Goal: Find specific page/section: Find specific page/section

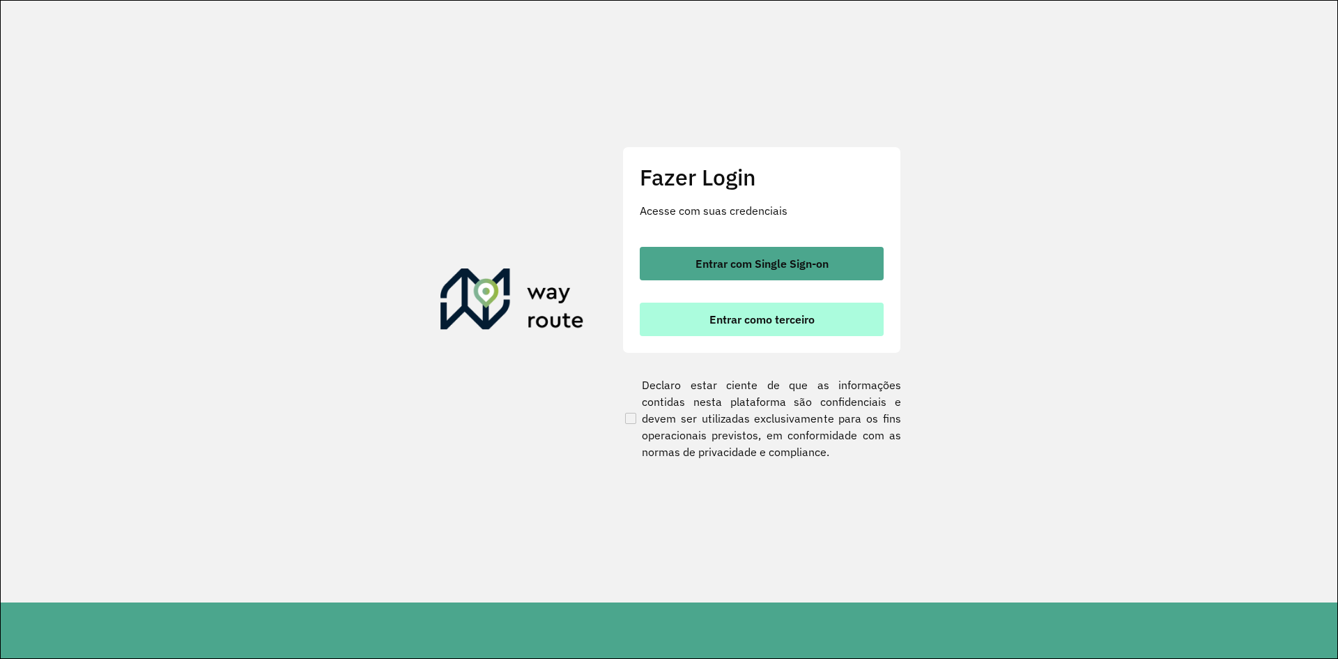
click at [775, 316] on span "Entrar como terceiro" at bounding box center [761, 319] width 105 height 11
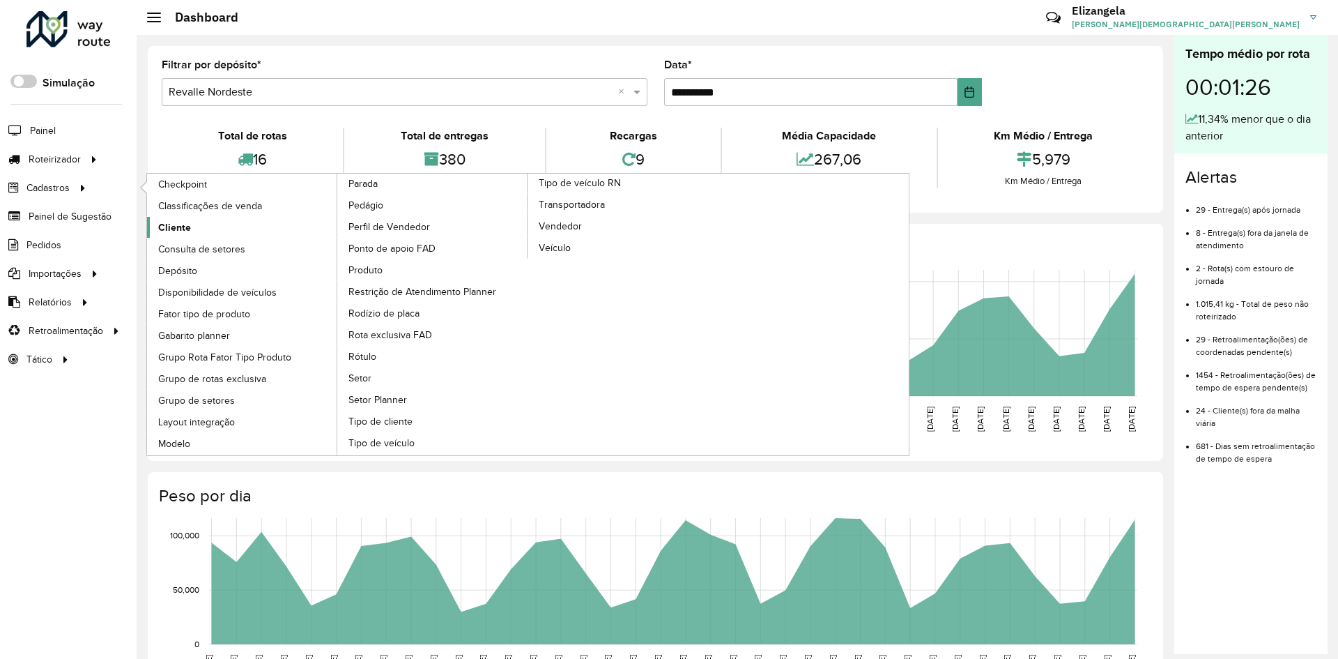
click at [203, 230] on link "Cliente" at bounding box center [242, 227] width 191 height 21
